Goal: Task Accomplishment & Management: Complete application form

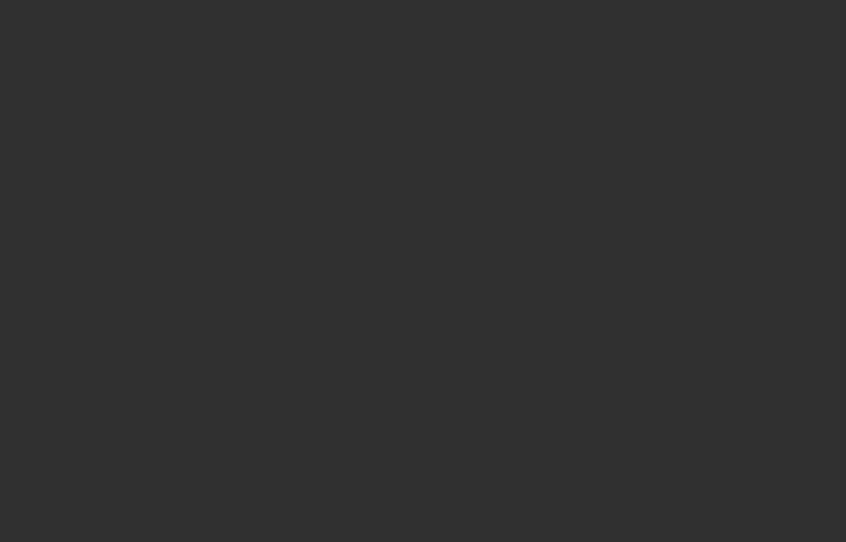
click at [238, 411] on div at bounding box center [423, 271] width 846 height 542
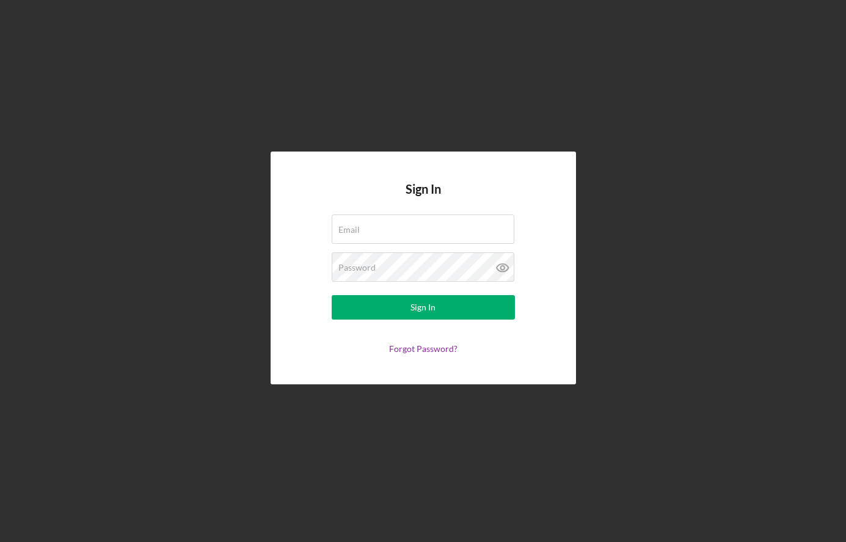
type input "[EMAIL_ADDRESS][DOMAIN_NAME]"
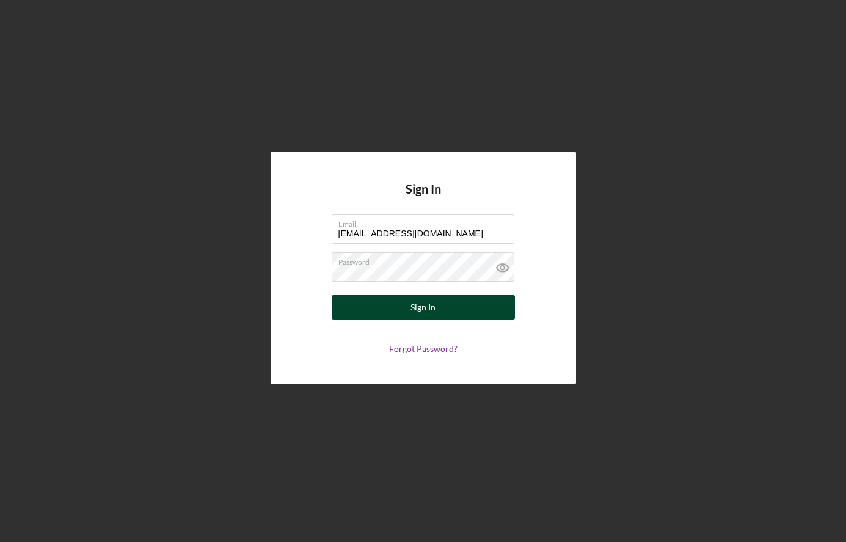
click at [385, 309] on button "Sign In" at bounding box center [423, 307] width 183 height 24
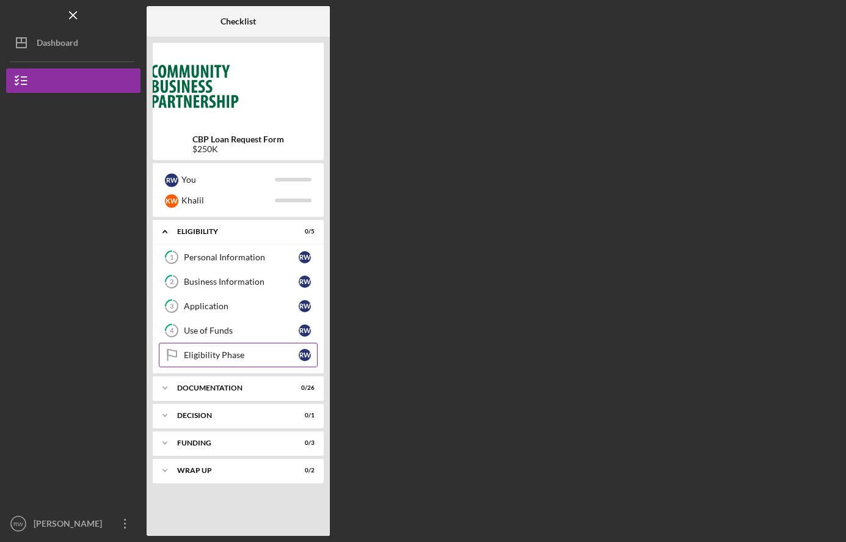
click at [208, 358] on div "Eligibility Phase" at bounding box center [241, 355] width 115 height 10
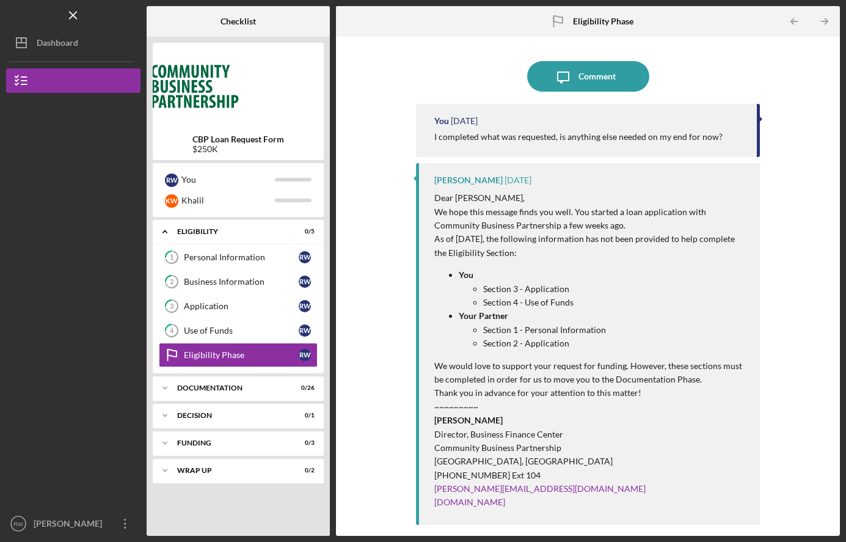
scroll to position [63, 0]
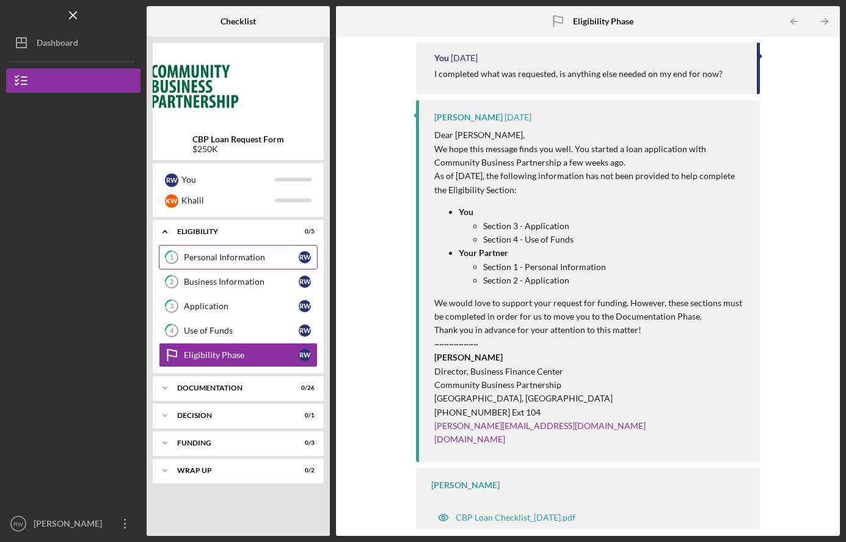
click at [270, 252] on link "1 Personal Information R W" at bounding box center [238, 257] width 159 height 24
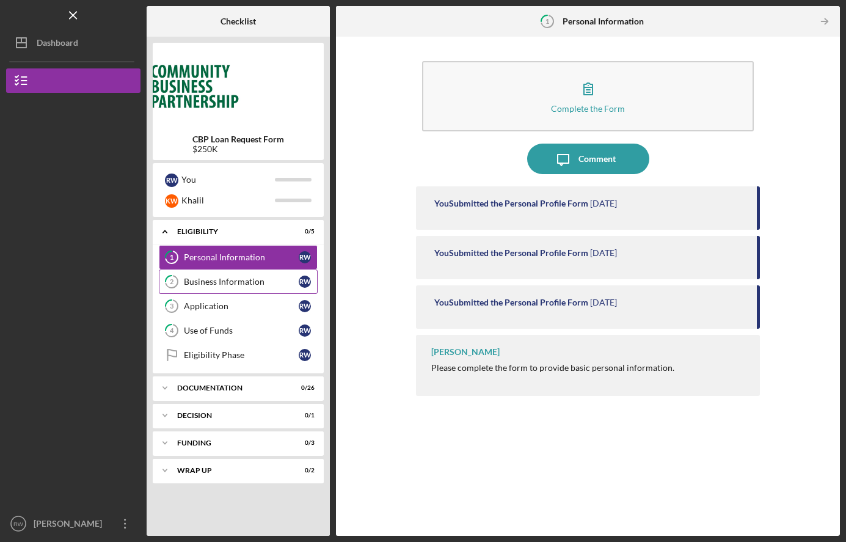
click at [253, 285] on div "Business Information" at bounding box center [241, 282] width 115 height 10
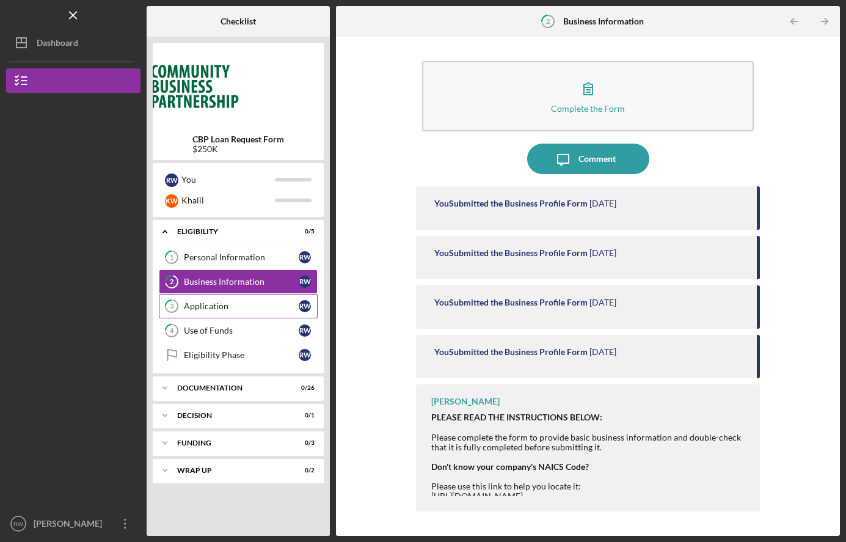
click at [247, 311] on div "Application" at bounding box center [241, 306] width 115 height 10
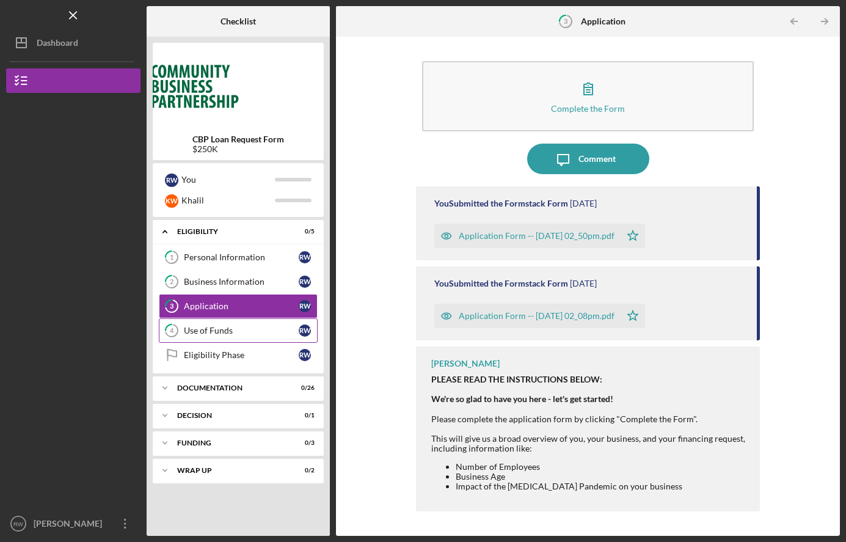
click at [246, 328] on div "Use of Funds" at bounding box center [241, 331] width 115 height 10
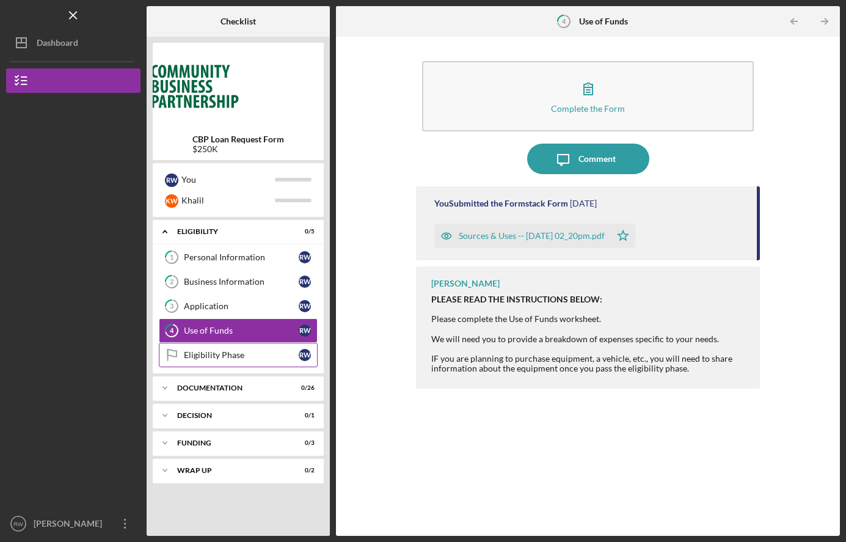
click at [242, 352] on div "Eligibility Phase" at bounding box center [241, 355] width 115 height 10
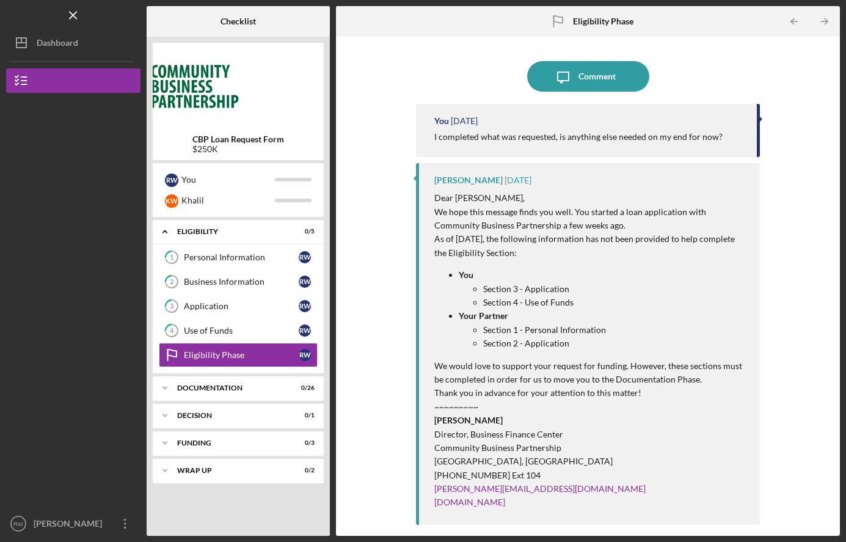
scroll to position [63, 0]
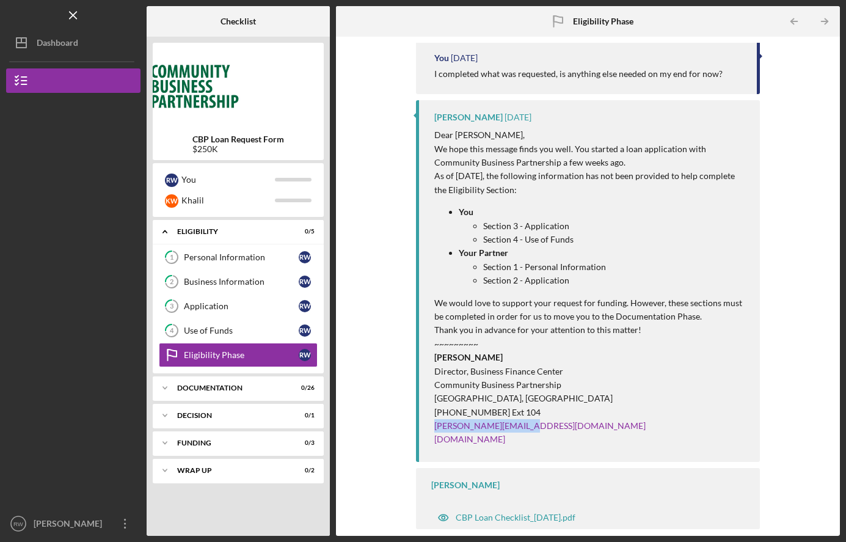
drag, startPoint x: 525, startPoint y: 423, endPoint x: 430, endPoint y: 425, distance: 95.3
click at [430, 425] on div "[PERSON_NAME] [DATE] Dear [PERSON_NAME], We hope this message finds you well. Y…" at bounding box center [588, 281] width 344 height 362
drag, startPoint x: 430, startPoint y: 425, endPoint x: 447, endPoint y: 425, distance: 17.1
copy link "[PERSON_NAME][EMAIL_ADDRESS][DOMAIN_NAME]"
